Goal: Task Accomplishment & Management: Manage account settings

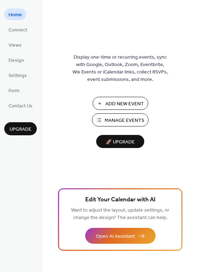
click at [114, 124] on span "Manage Events" at bounding box center [125, 120] width 40 height 7
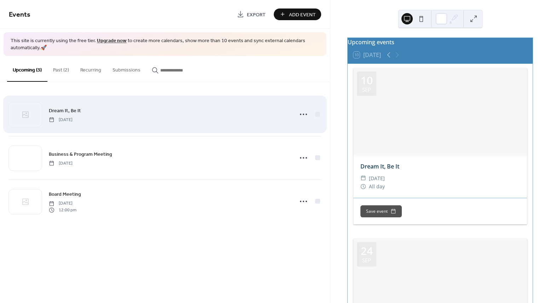
click at [200, 121] on div "Dream It, Be It Wednesday, September 10, 2025" at bounding box center [169, 114] width 240 height 16
click at [303, 116] on icon at bounding box center [303, 114] width 11 height 11
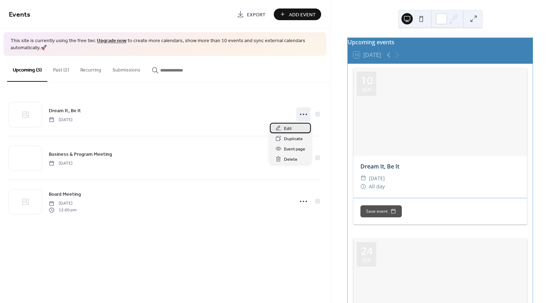
click at [287, 127] on span "Edit" at bounding box center [288, 128] width 8 height 7
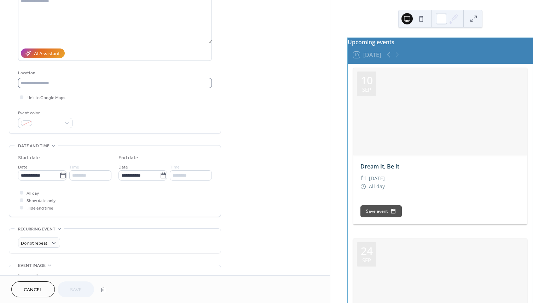
scroll to position [88, 0]
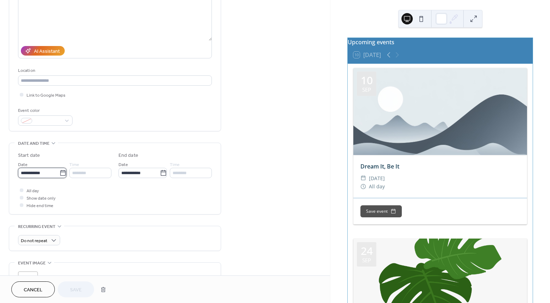
click at [30, 172] on input "**********" at bounding box center [38, 173] width 41 height 10
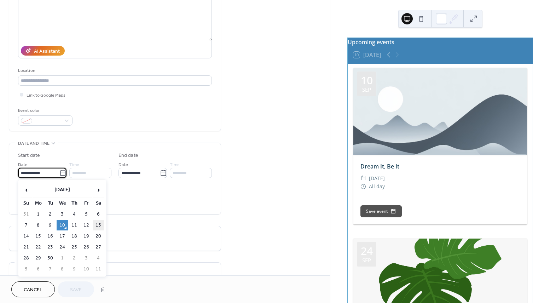
click at [101, 223] on td "13" at bounding box center [98, 225] width 11 height 10
type input "**********"
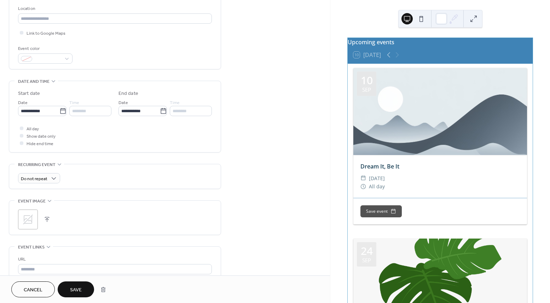
scroll to position [188, 0]
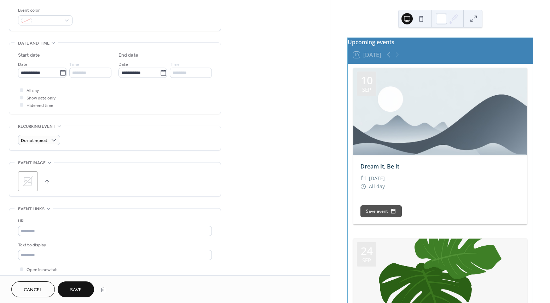
click at [80, 288] on span "Save" at bounding box center [76, 289] width 12 height 7
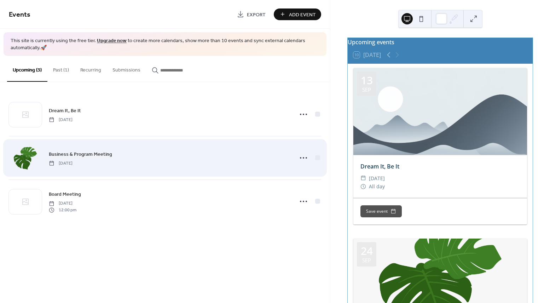
click at [29, 167] on div at bounding box center [25, 158] width 33 height 25
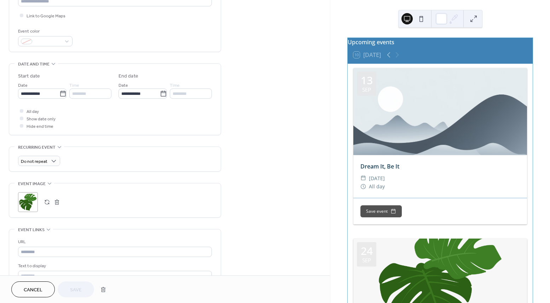
scroll to position [177, 0]
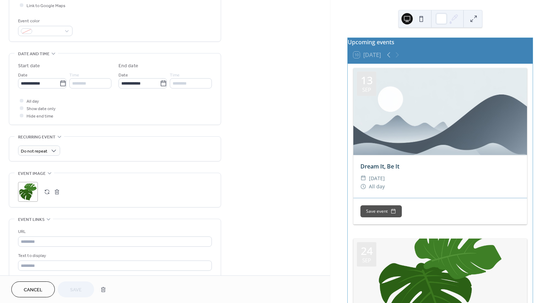
click at [48, 195] on button "button" at bounding box center [47, 192] width 10 height 10
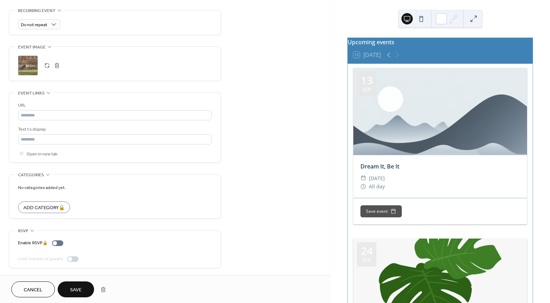
click at [74, 282] on button "Save" at bounding box center [76, 289] width 36 height 16
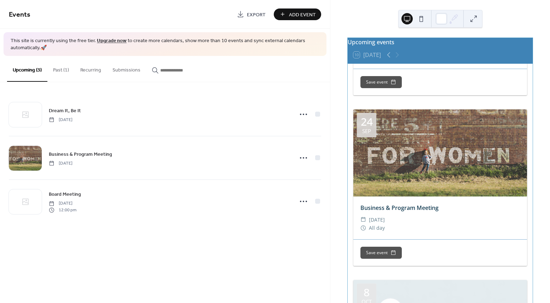
scroll to position [243, 0]
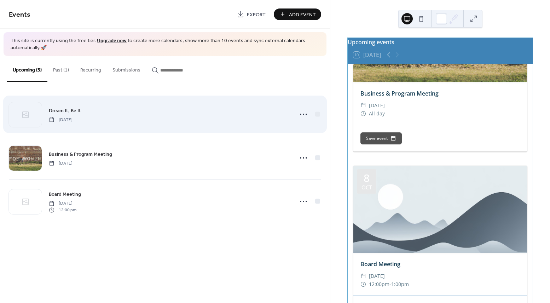
click at [151, 121] on div "Dream It, Be It Saturday, September 13, 2025" at bounding box center [169, 114] width 240 height 16
click at [300, 114] on circle at bounding box center [300, 113] width 1 height 1
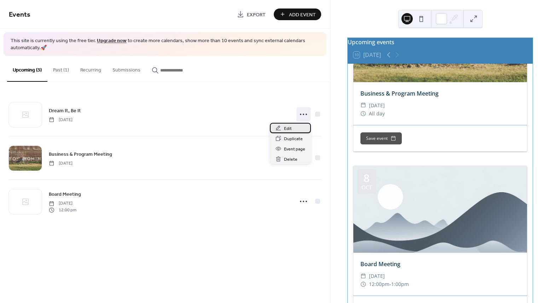
click at [282, 124] on div "Edit" at bounding box center [290, 128] width 41 height 10
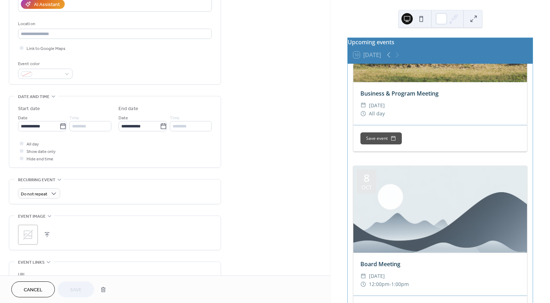
scroll to position [148, 0]
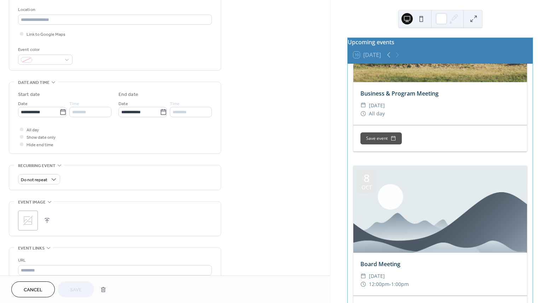
click at [37, 223] on div ";" at bounding box center [28, 220] width 20 height 20
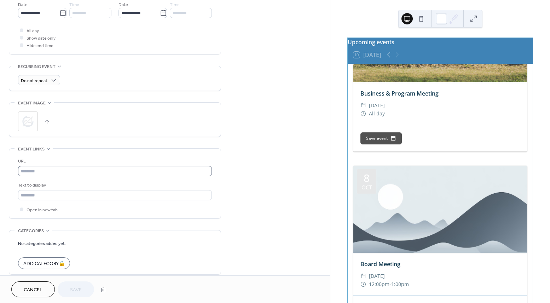
scroll to position [250, 0]
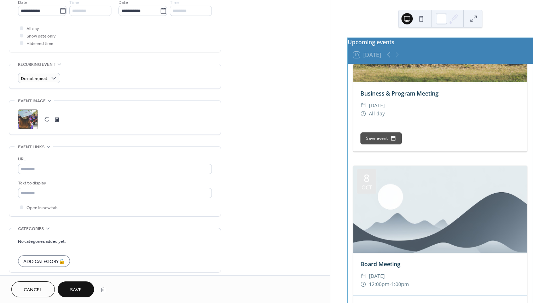
click at [78, 284] on button "Save" at bounding box center [76, 289] width 36 height 16
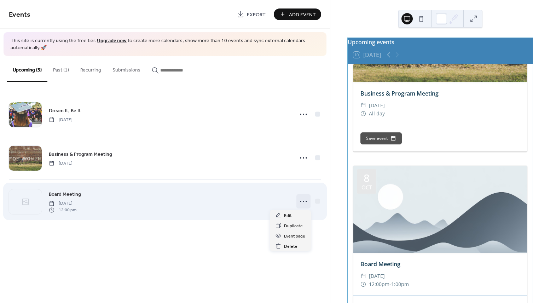
click at [298, 201] on icon at bounding box center [303, 200] width 11 height 11
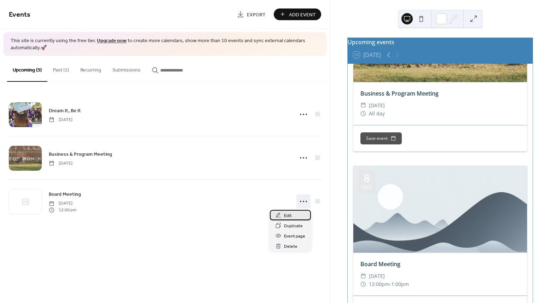
click at [291, 212] on div "Edit" at bounding box center [290, 215] width 41 height 10
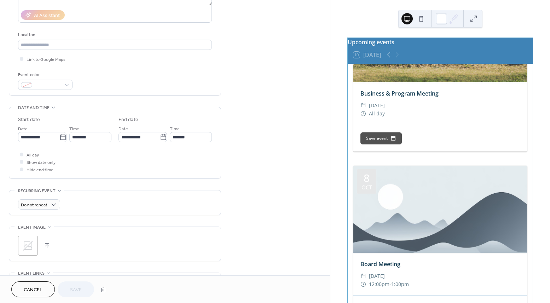
scroll to position [130, 0]
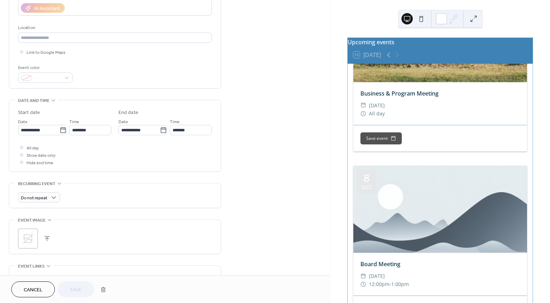
click at [34, 241] on div ";" at bounding box center [28, 238] width 20 height 20
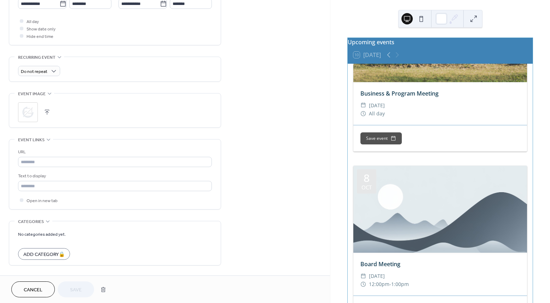
scroll to position [257, 0]
click at [86, 294] on button "Save" at bounding box center [76, 289] width 36 height 16
